Goal: Register for event/course

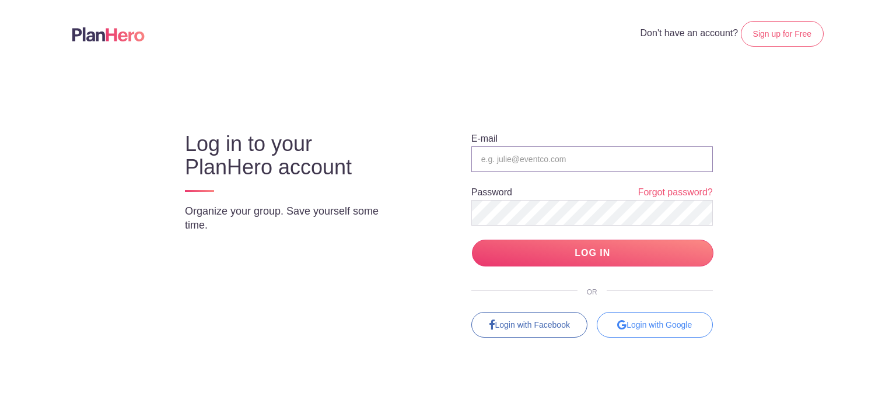
click at [613, 160] on input "email" at bounding box center [592, 159] width 242 height 26
type input "[EMAIL_ADDRESS][DOMAIN_NAME]"
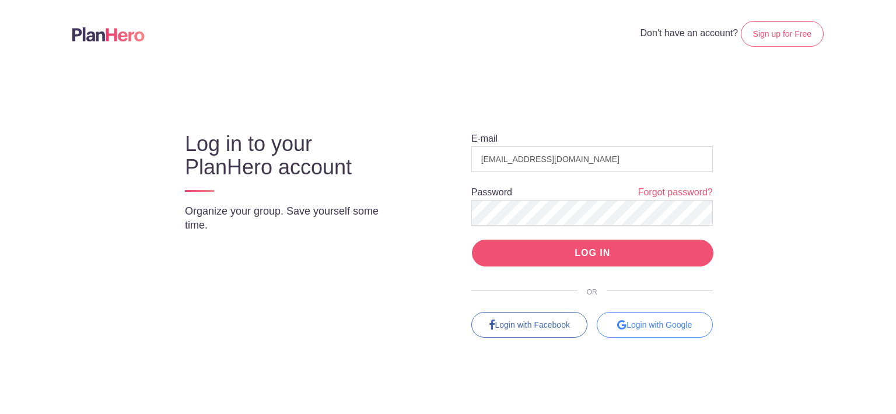
click at [660, 249] on input "LOG IN" at bounding box center [593, 253] width 242 height 27
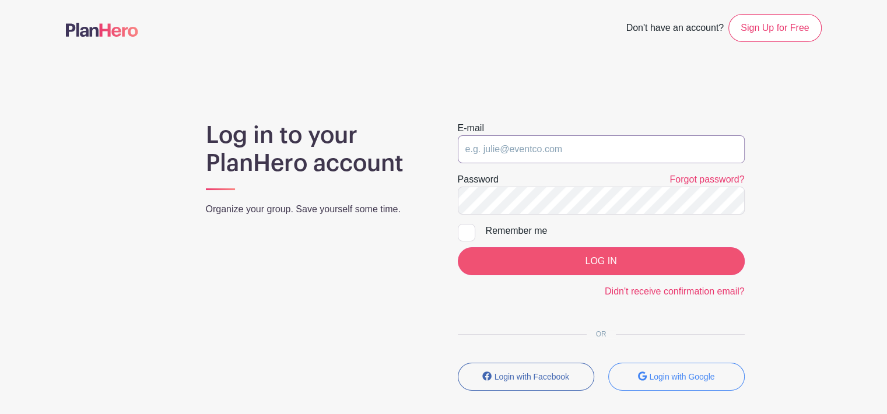
type input "[EMAIL_ADDRESS][DOMAIN_NAME]"
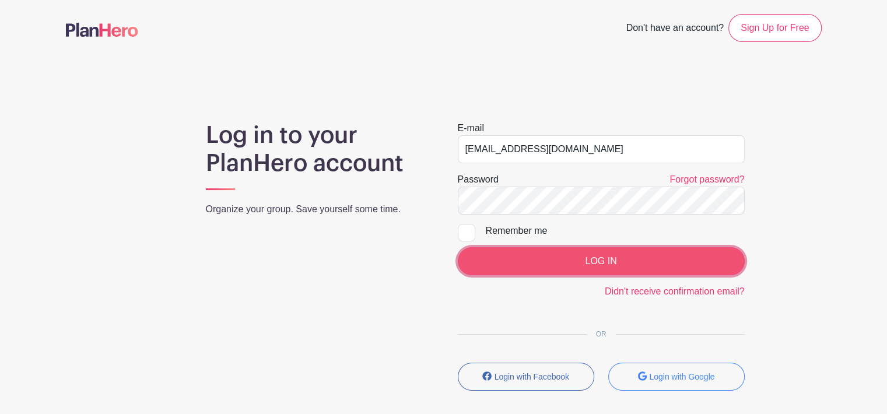
click at [601, 258] on input "LOG IN" at bounding box center [601, 261] width 287 height 28
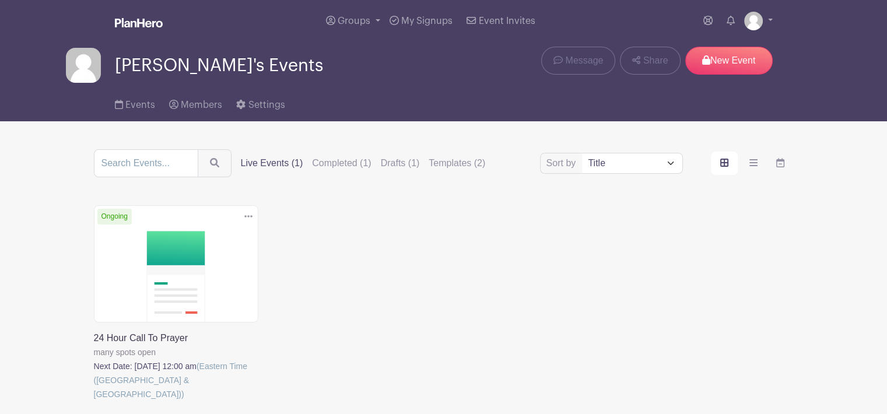
click at [94, 401] on link at bounding box center [94, 401] width 0 height 0
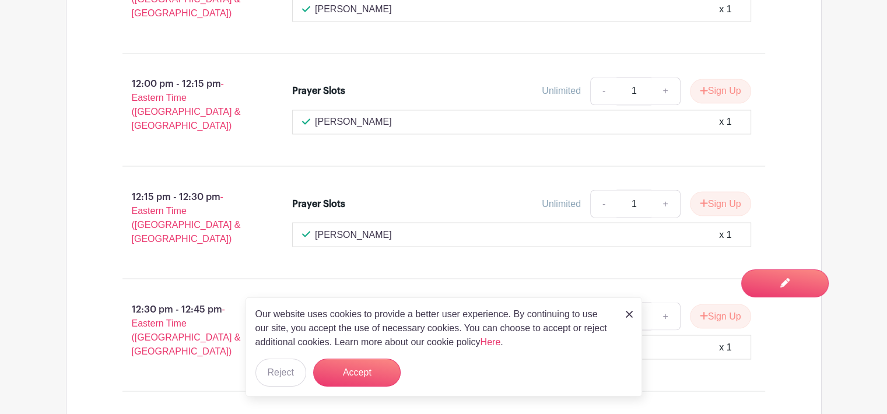
scroll to position [2042, 0]
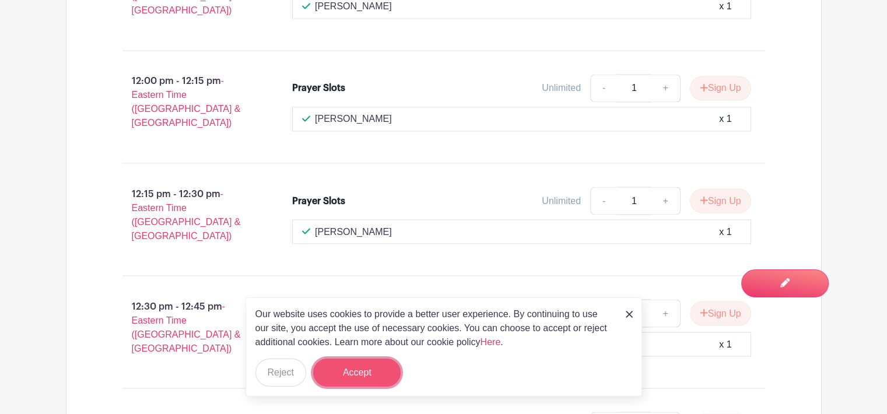
click at [345, 372] on button "Accept" at bounding box center [357, 373] width 88 height 28
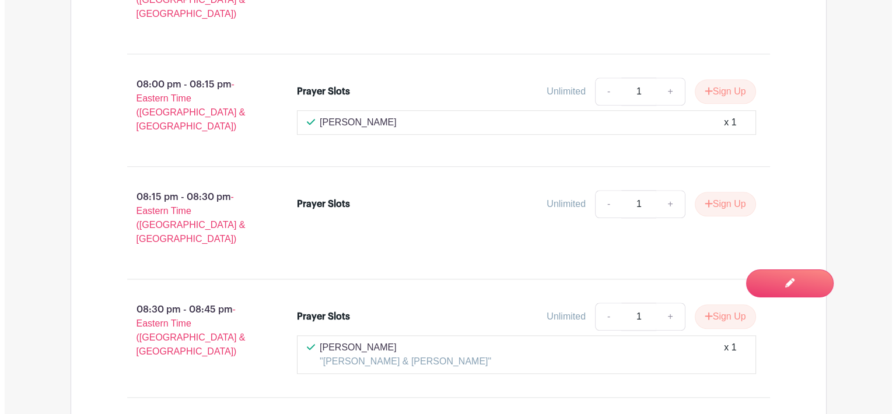
scroll to position [5834, 0]
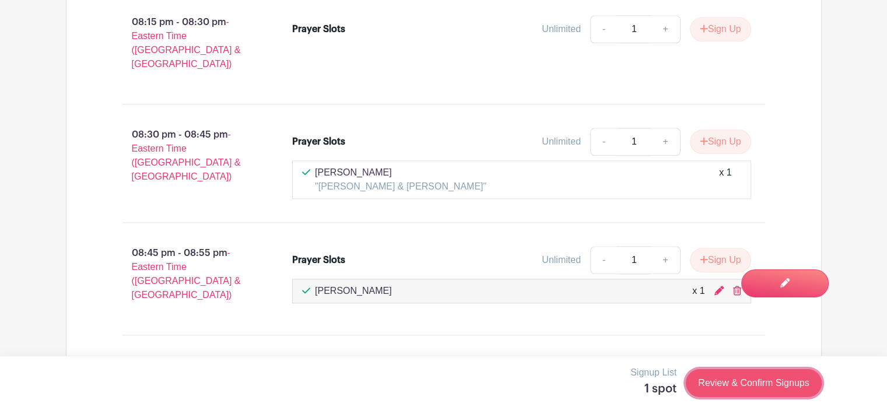
click at [741, 381] on link "Review & Confirm Signups" at bounding box center [753, 383] width 135 height 28
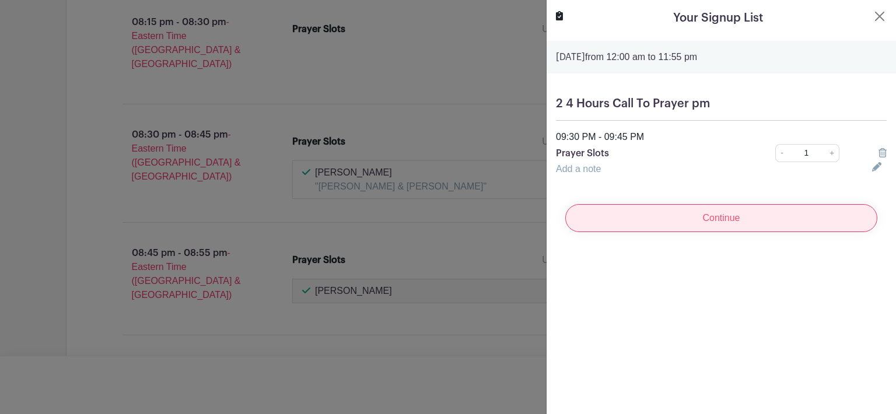
click at [744, 218] on input "Continue" at bounding box center [721, 218] width 312 height 28
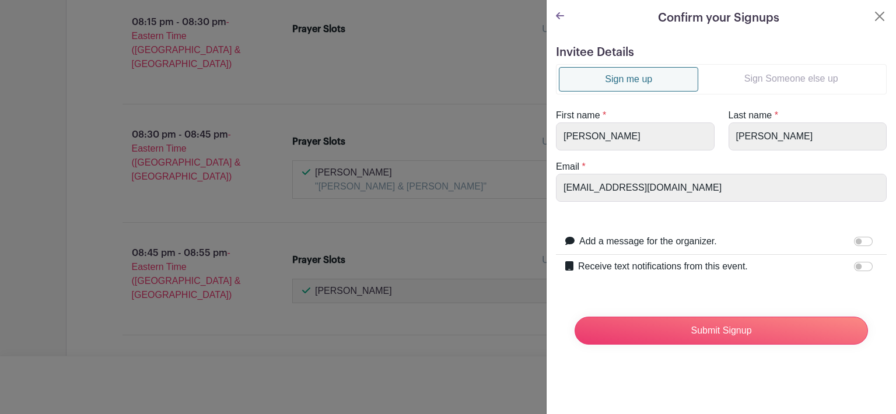
click at [788, 80] on link "Sign Someone else up" at bounding box center [791, 78] width 186 height 23
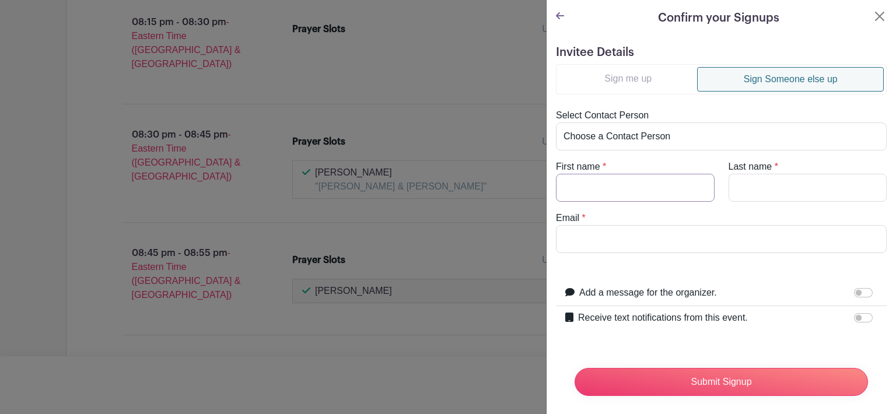
drag, startPoint x: 592, startPoint y: 183, endPoint x: 588, endPoint y: 177, distance: 6.3
click at [592, 181] on input "First name" at bounding box center [635, 188] width 159 height 28
type input "Esther"
click at [784, 183] on input "Last name" at bounding box center [808, 188] width 159 height 28
type input "Tomlinson"
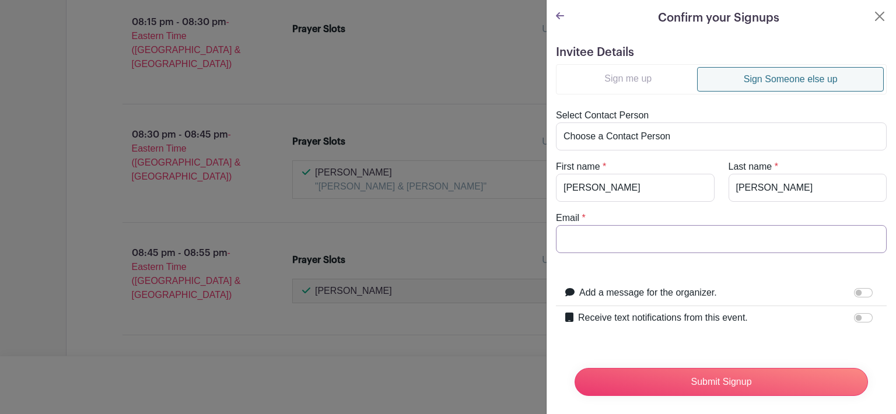
click at [589, 235] on input "Email" at bounding box center [721, 239] width 331 height 28
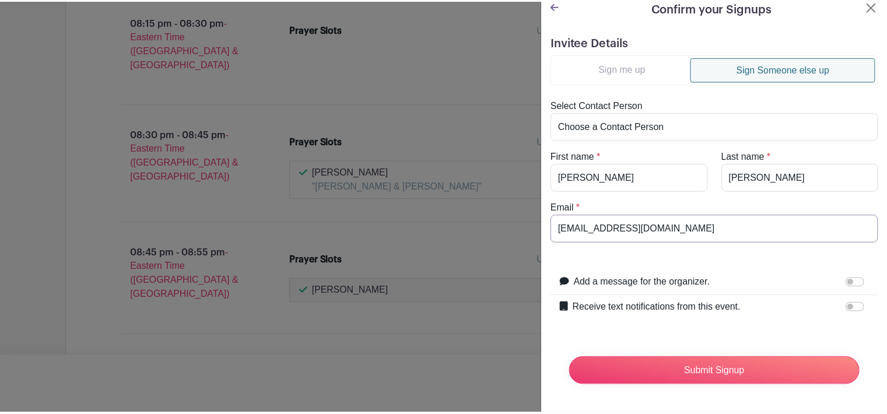
scroll to position [18, 0]
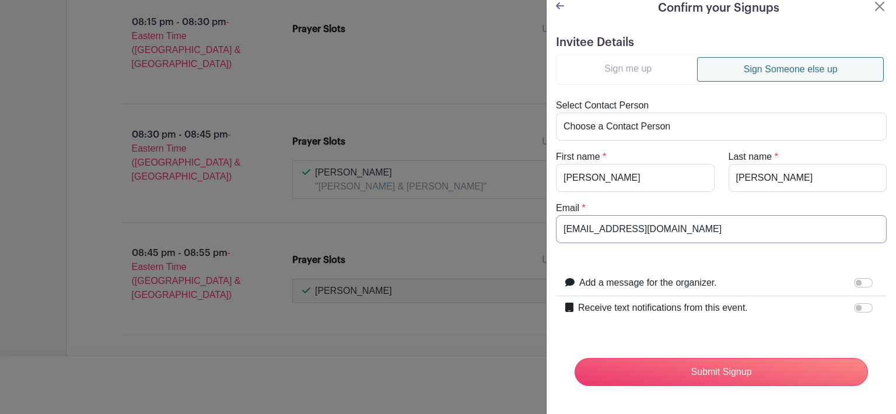
type input "etomlinson@epcjax.com"
click at [856, 303] on input "Receive text notifications from this event." at bounding box center [863, 307] width 19 height 9
checkbox input "true"
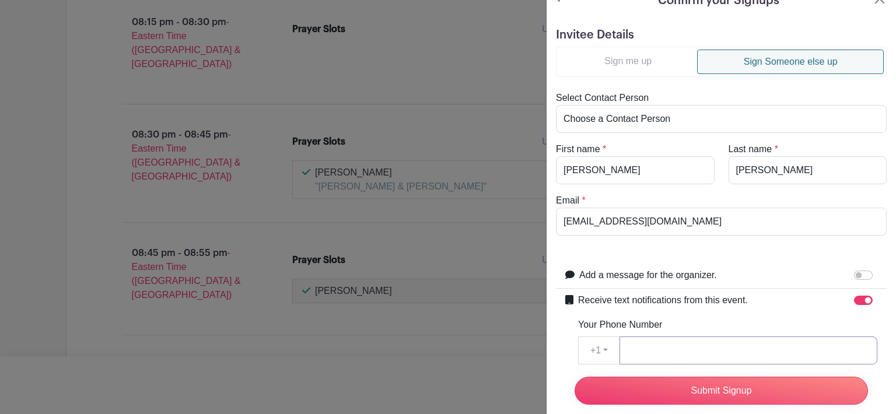
click at [657, 352] on input "Your Phone Number" at bounding box center [749, 351] width 258 height 28
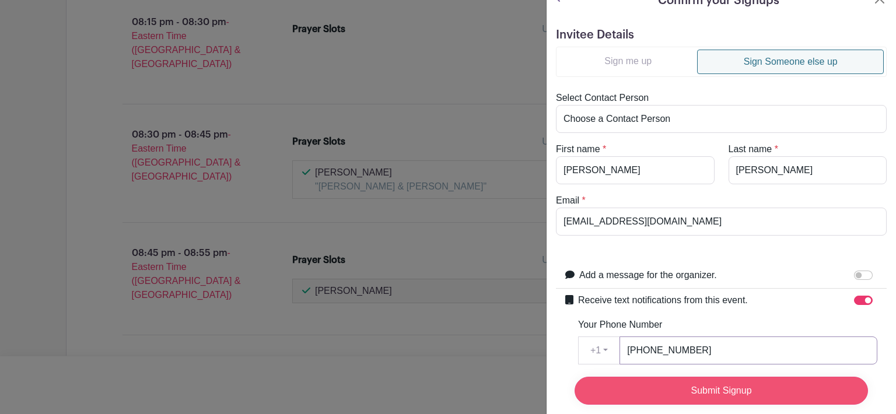
type input "904-210-4073"
click at [740, 380] on input "Submit Signup" at bounding box center [721, 391] width 293 height 28
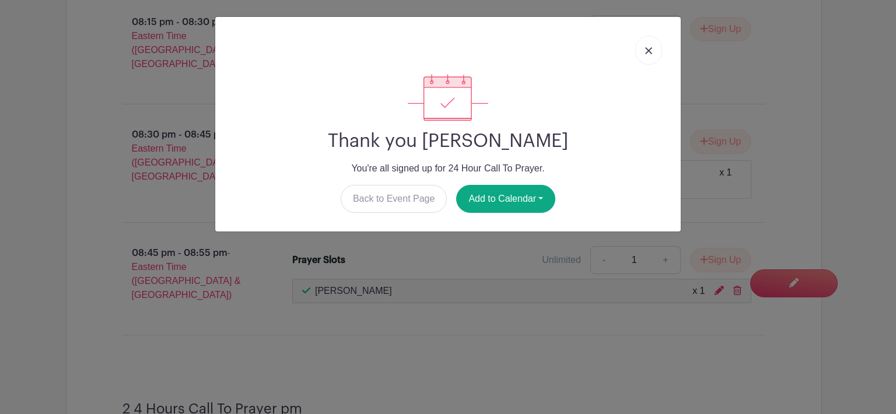
click at [646, 51] on img at bounding box center [648, 50] width 7 height 7
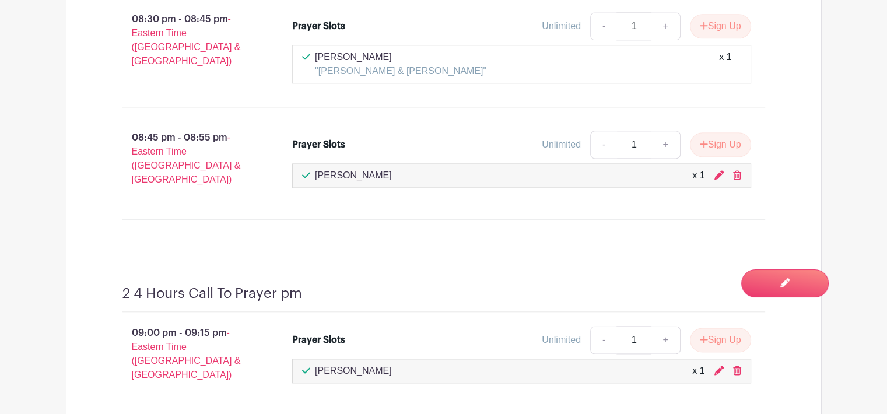
scroll to position [5717, 0]
